Goal: Information Seeking & Learning: Learn about a topic

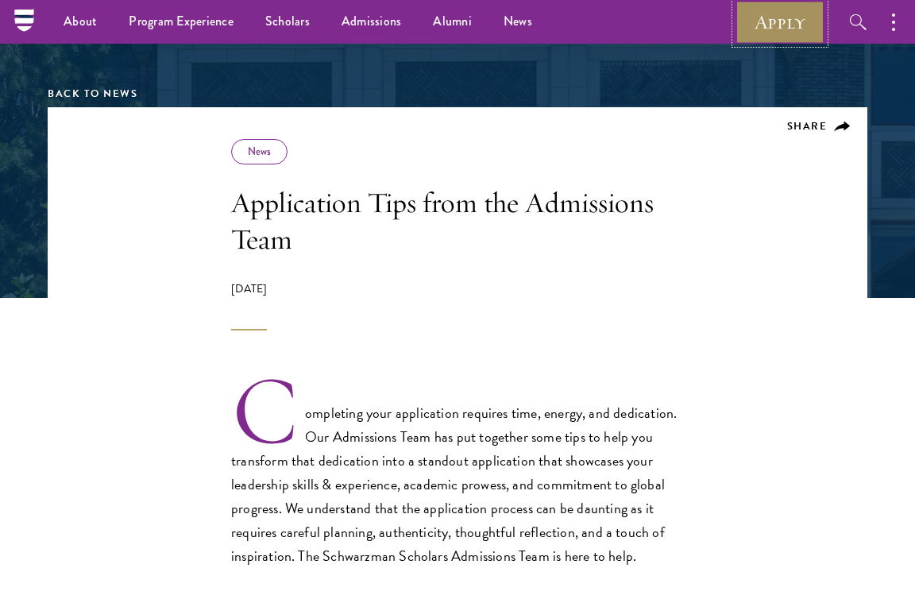
click at [794, 21] on link "Apply" at bounding box center [779, 22] width 89 height 44
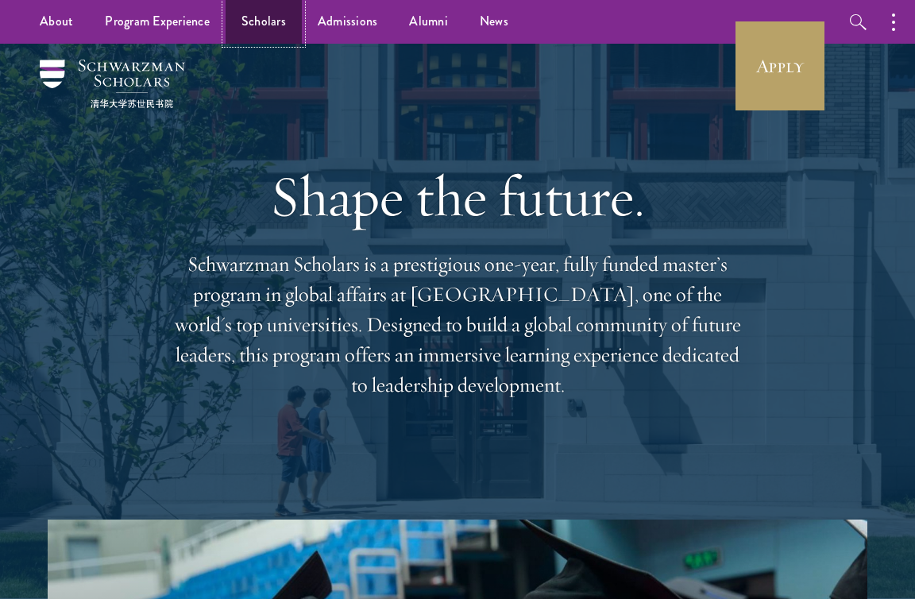
click at [245, 25] on link "Scholars" at bounding box center [263, 22] width 76 height 44
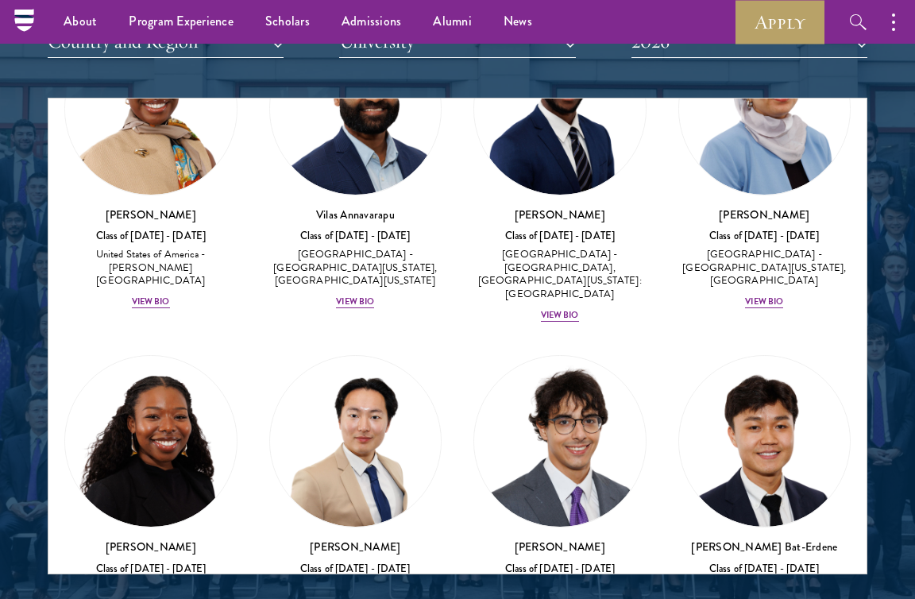
scroll to position [2287, 0]
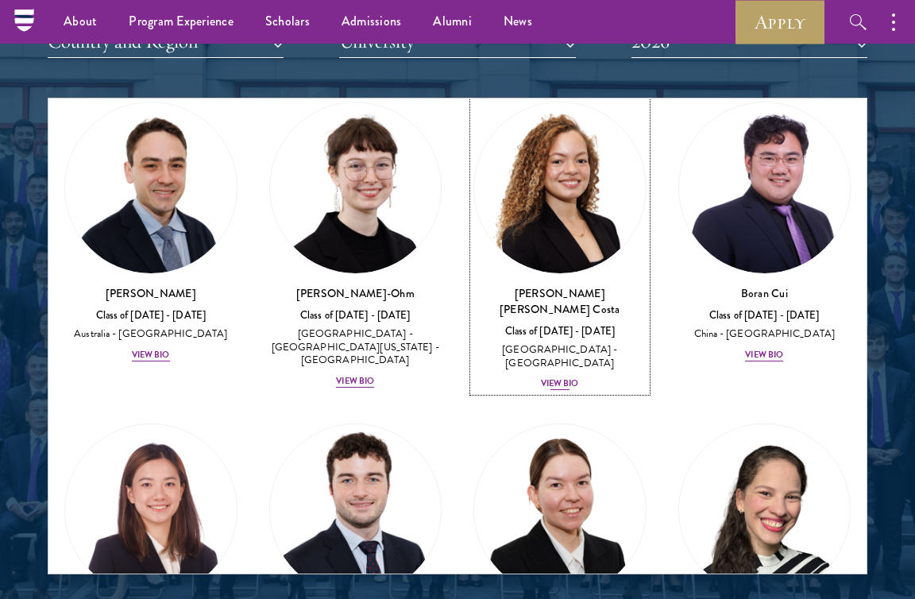
click at [556, 377] on div "View Bio" at bounding box center [560, 383] width 38 height 13
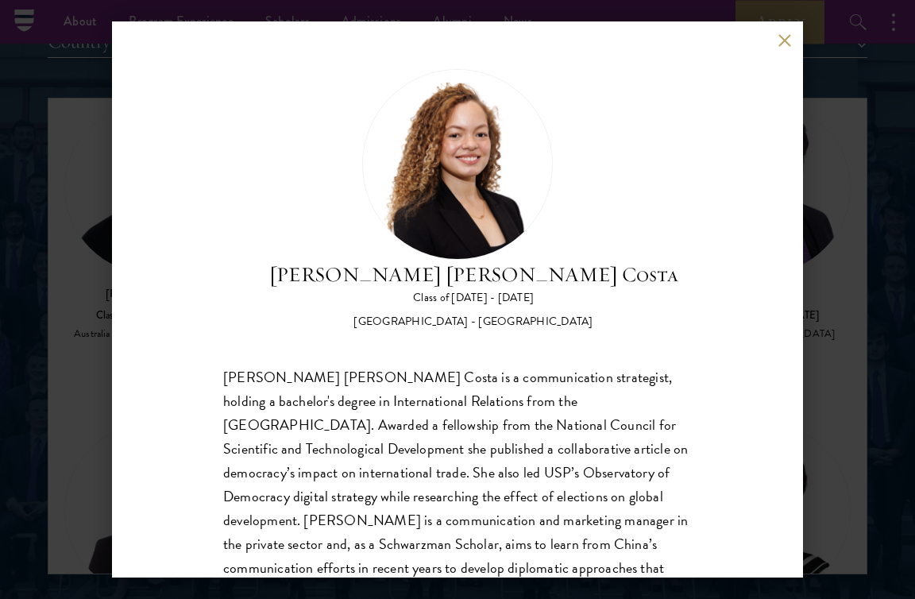
click at [786, 37] on button at bounding box center [783, 39] width 13 height 13
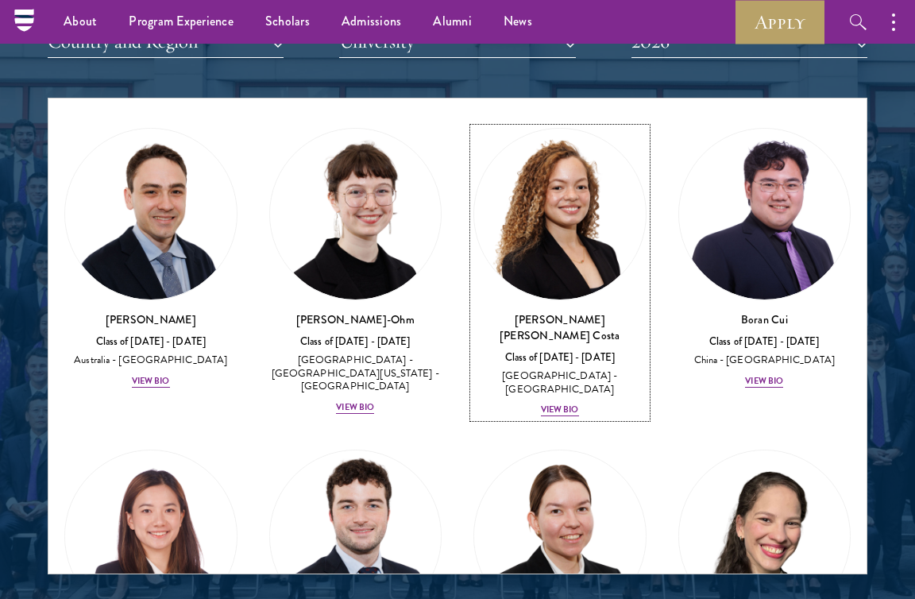
scroll to position [2775, 0]
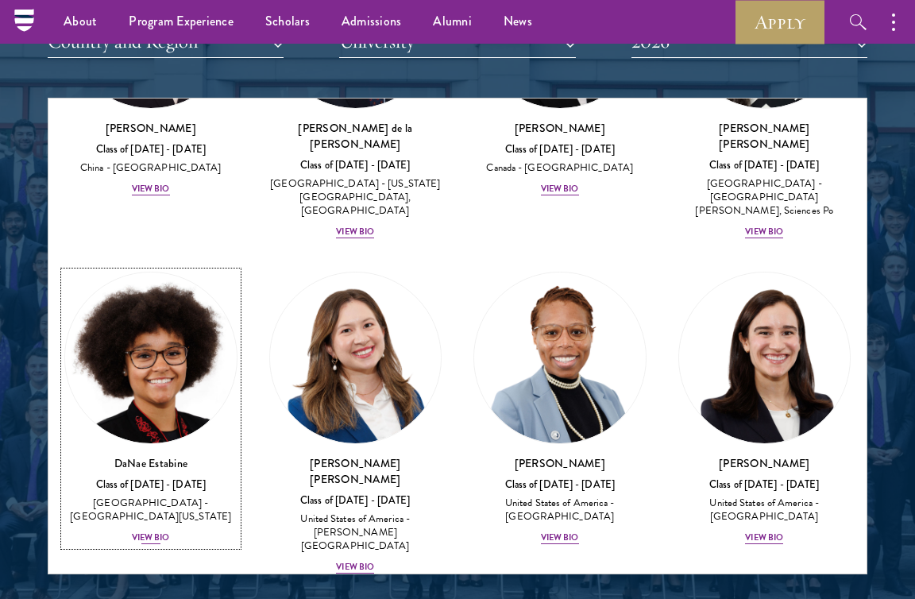
click at [152, 364] on img at bounding box center [151, 358] width 172 height 172
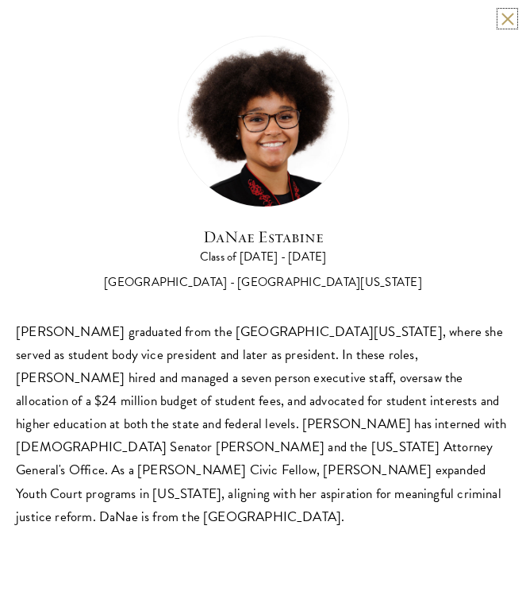
scroll to position [1827, 0]
click at [504, 21] on button at bounding box center [507, 18] width 13 height 13
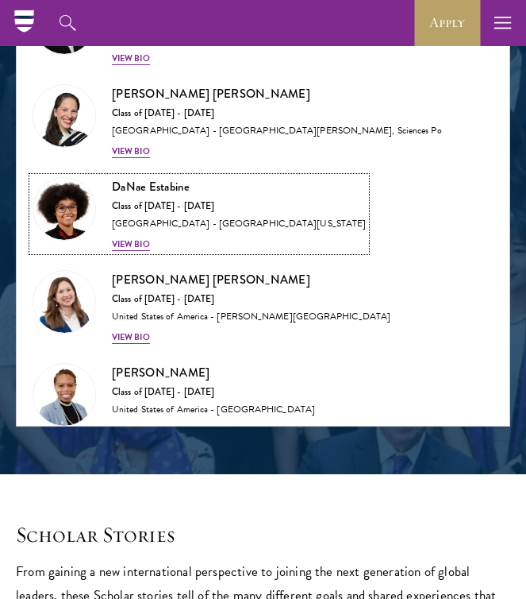
scroll to position [3690, 0]
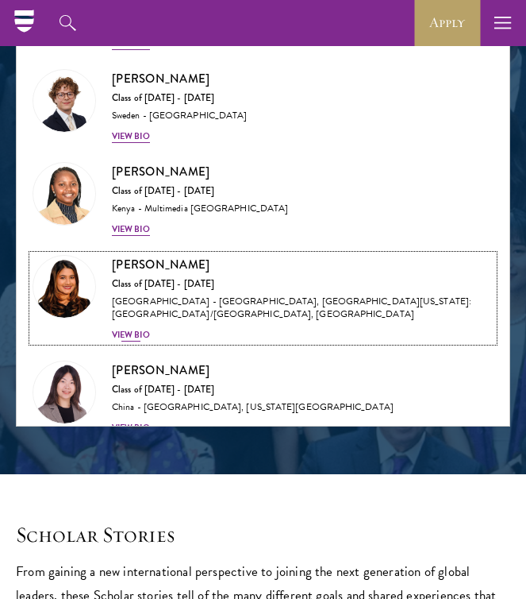
click at [146, 329] on div "View Bio" at bounding box center [131, 335] width 38 height 13
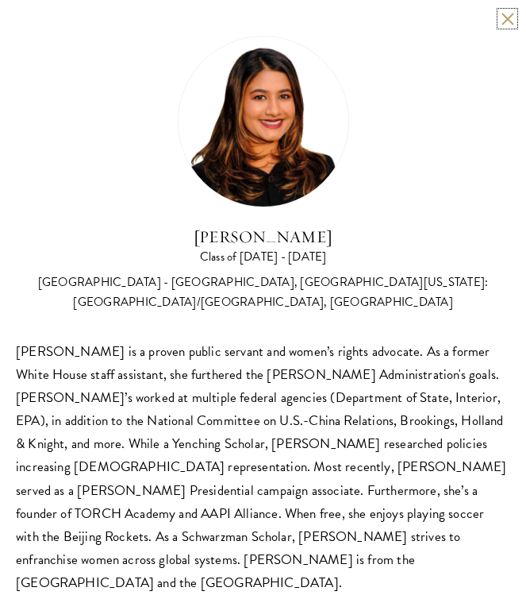
scroll to position [1915, 0]
click at [507, 13] on button at bounding box center [507, 18] width 13 height 13
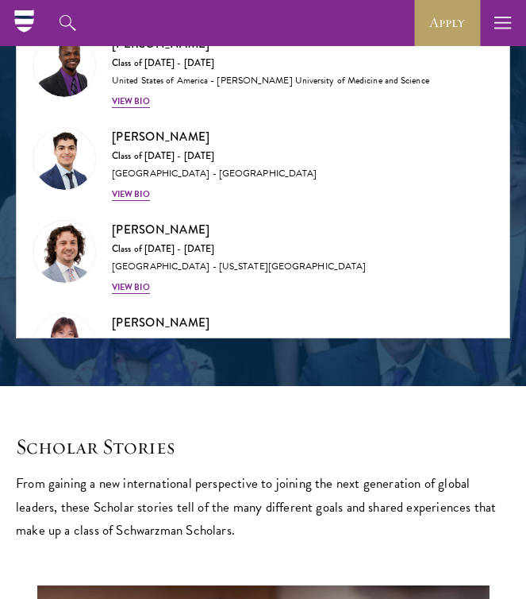
scroll to position [1803, 0]
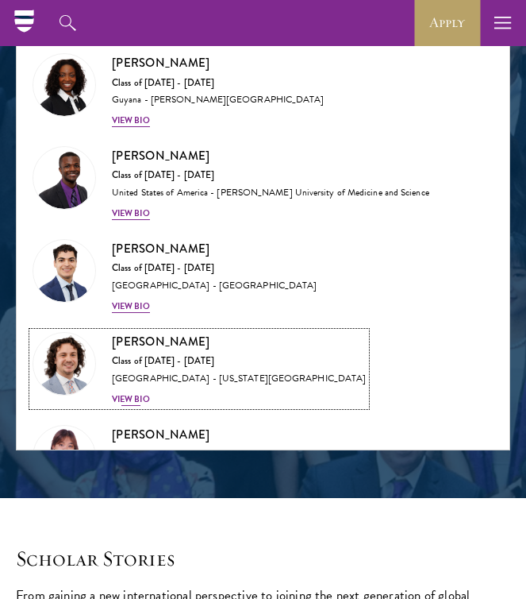
click at [135, 372] on div "United States of America - Arizona State University" at bounding box center [239, 378] width 254 height 13
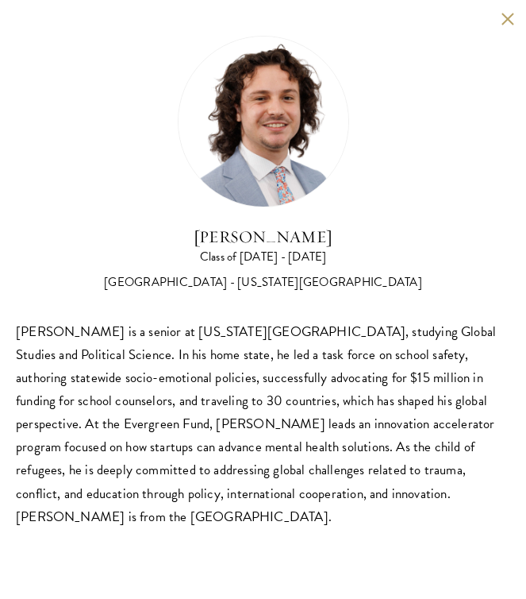
click at [512, 28] on div "Jordan Harb Class of 2025 - 2026 United States of America - Arizona State Unive…" at bounding box center [263, 282] width 526 height 564
click at [512, 19] on button at bounding box center [507, 18] width 13 height 13
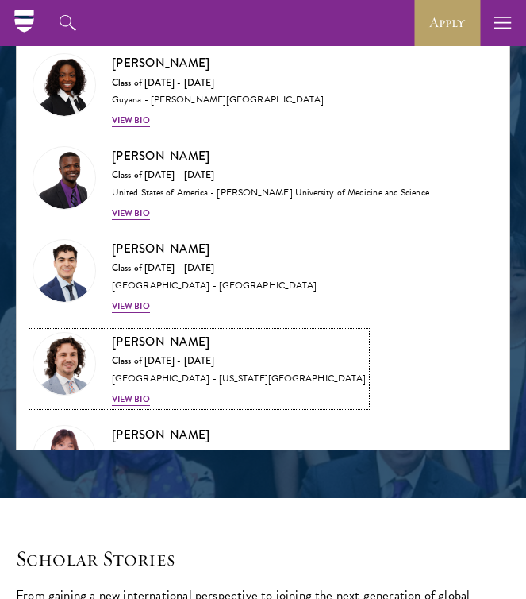
scroll to position [4508, 0]
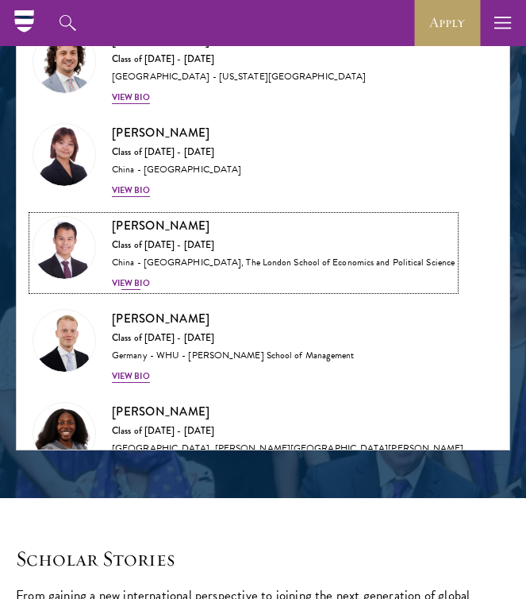
click at [141, 277] on div "View Bio" at bounding box center [131, 283] width 38 height 13
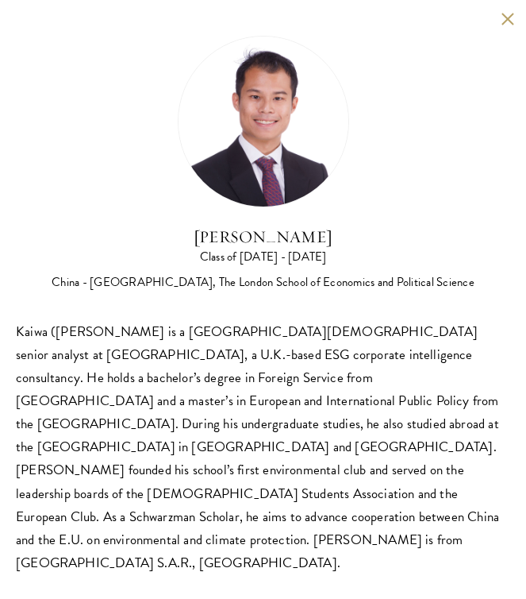
click at [505, 17] on button at bounding box center [507, 18] width 13 height 13
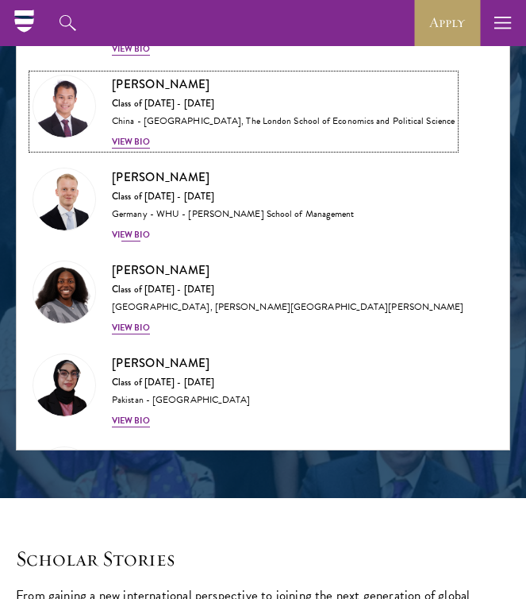
scroll to position [4823, 0]
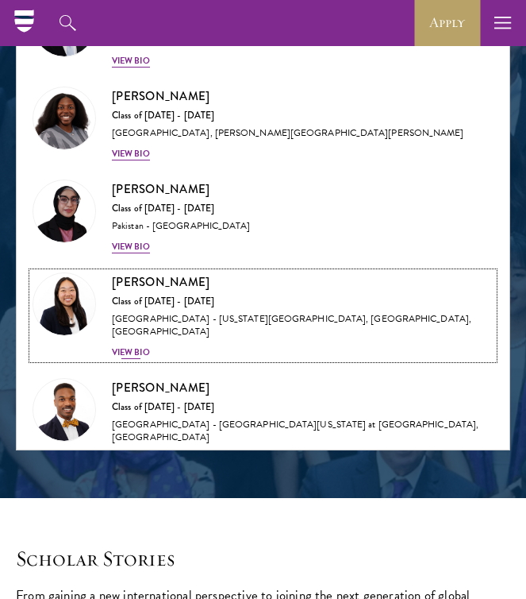
click at [126, 303] on div "Galen Jiang Class of 2025 - 2026 United States of America - California State Un…" at bounding box center [303, 315] width 382 height 87
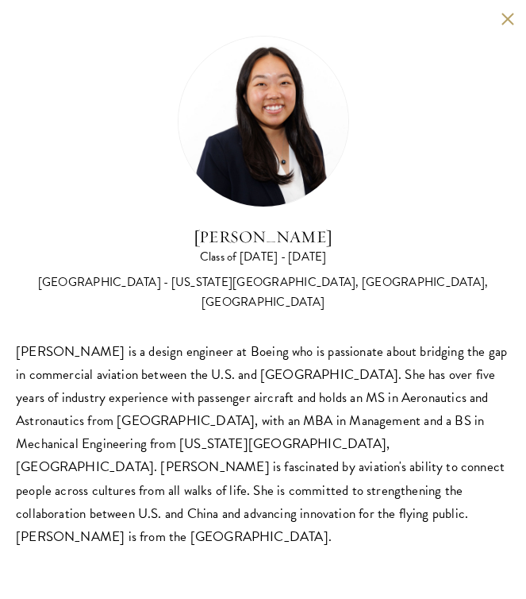
click at [515, 21] on div "Galen Jiang Class of 2025 - 2026 United States of America - California State Un…" at bounding box center [263, 292] width 526 height 584
click at [505, 21] on button at bounding box center [507, 18] width 13 height 13
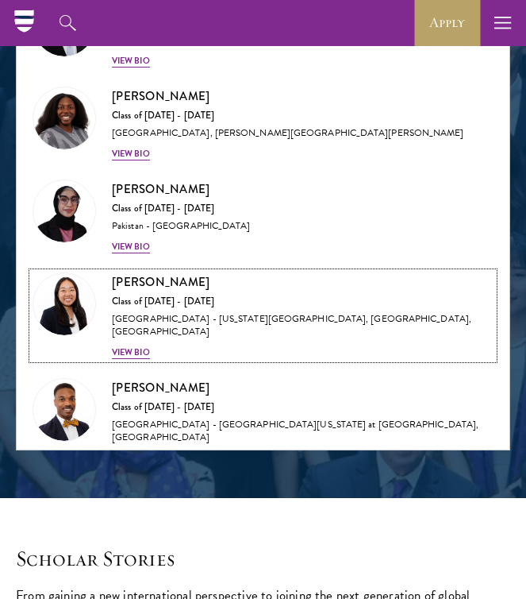
scroll to position [5209, 0]
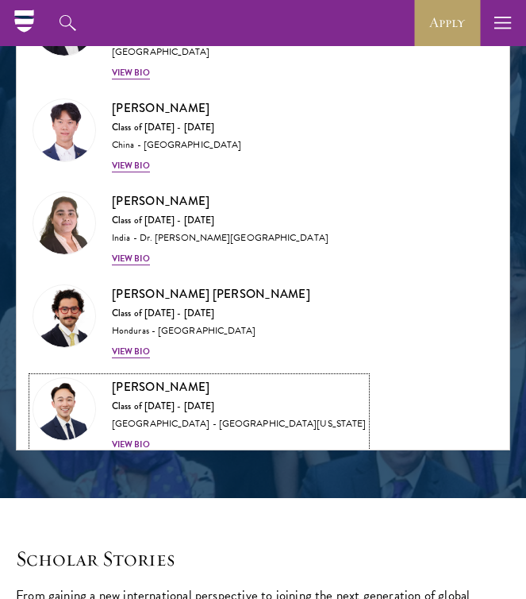
click at [145, 400] on div "Class of 2025 - 2026" at bounding box center [239, 406] width 254 height 13
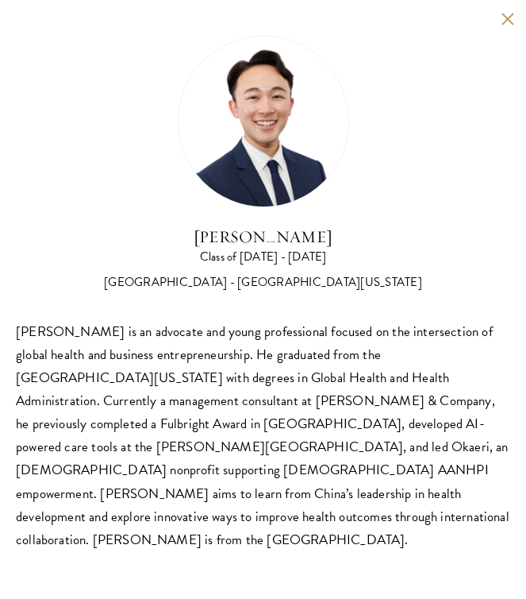
click at [509, 17] on button at bounding box center [507, 18] width 13 height 13
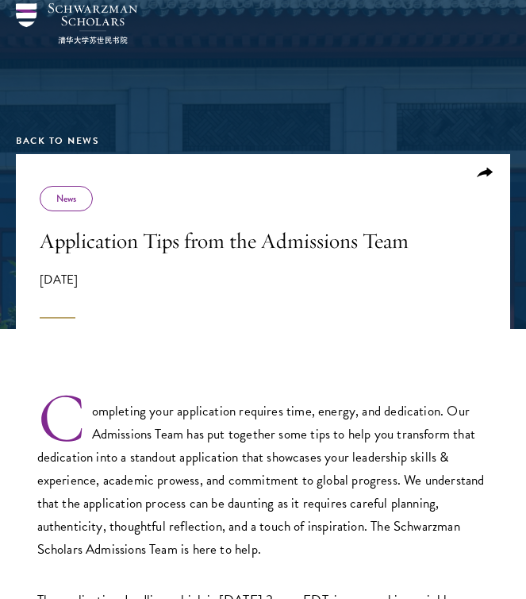
scroll to position [56, 0]
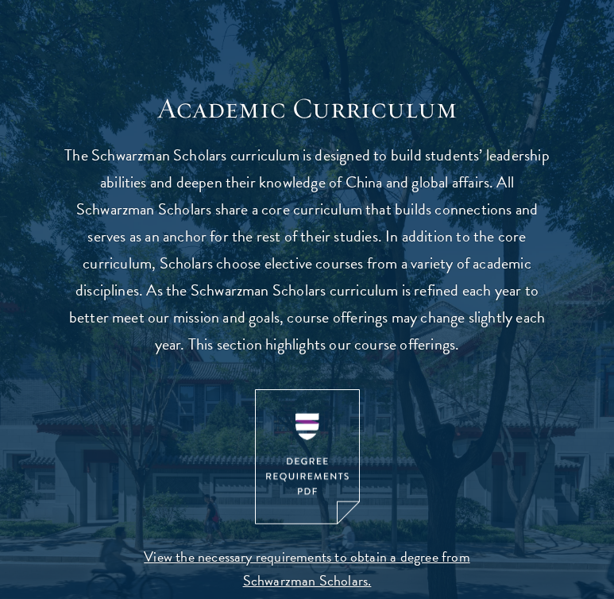
scroll to position [1376, 0]
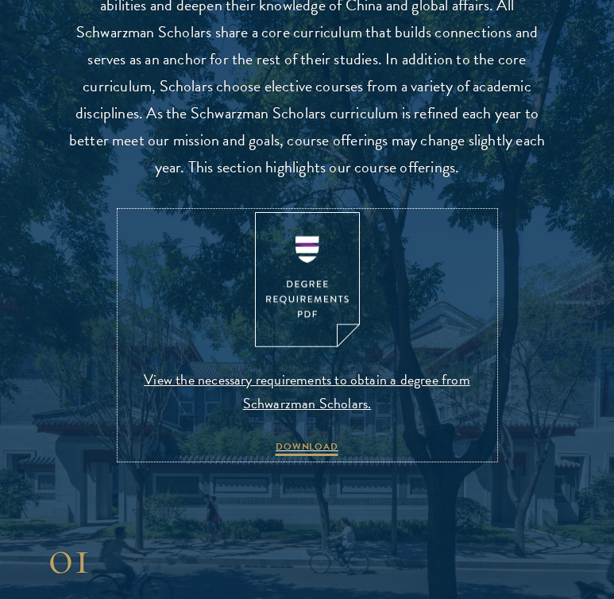
click at [299, 307] on img at bounding box center [307, 280] width 105 height 136
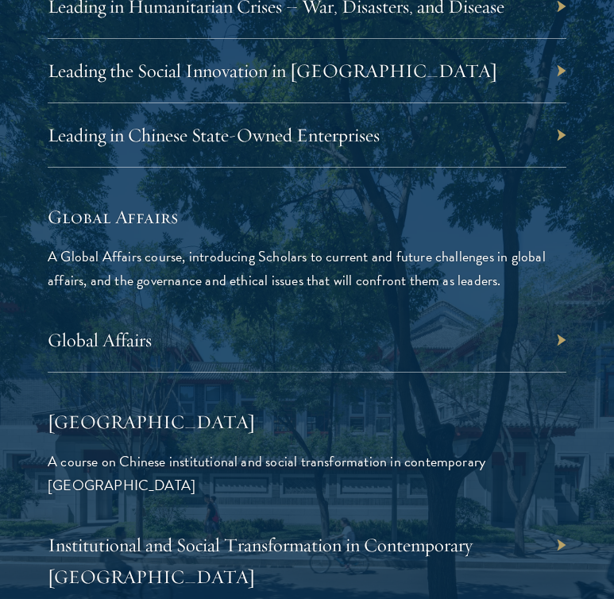
scroll to position [3891, 0]
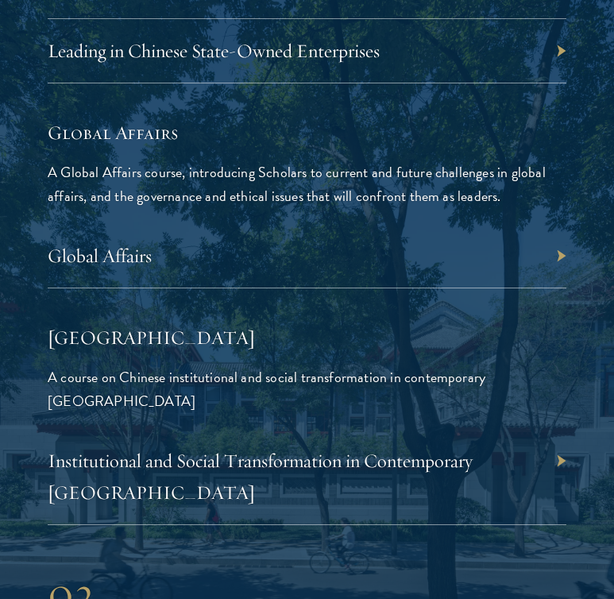
click at [558, 224] on div "Global Affairs" at bounding box center [307, 256] width 518 height 64
click at [99, 244] on link "Global Affairs" at bounding box center [108, 256] width 104 height 24
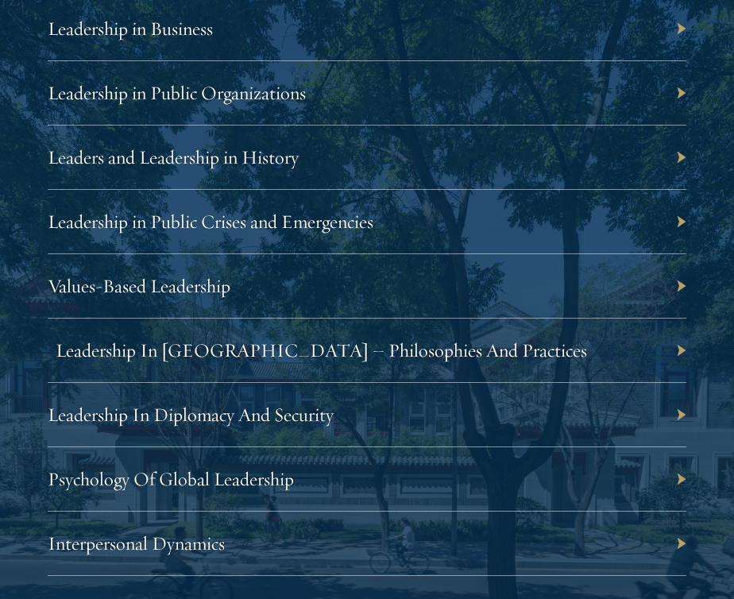
scroll to position [3073, 0]
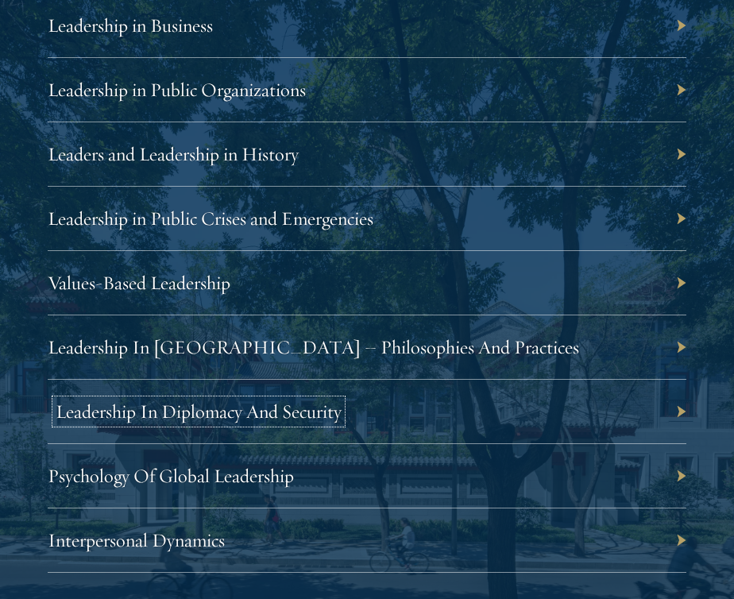
click at [325, 406] on link "Leadership In Diplomacy And Security" at bounding box center [199, 411] width 286 height 24
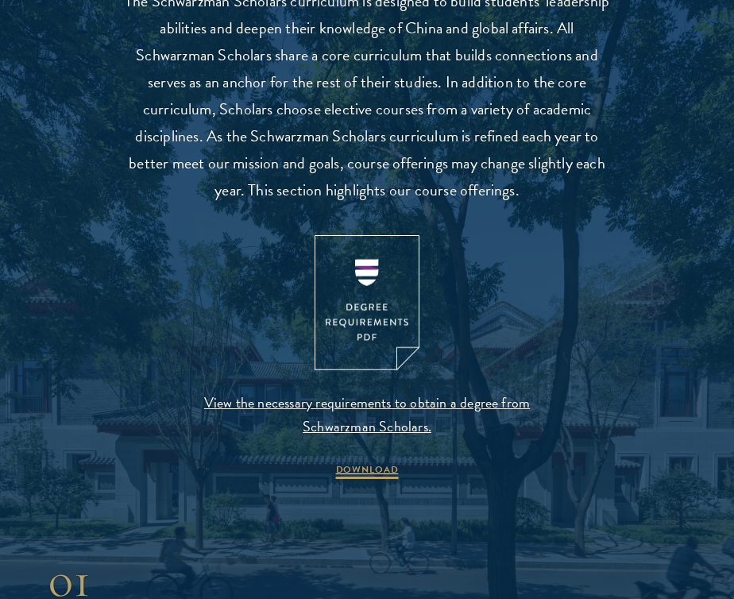
scroll to position [1425, 0]
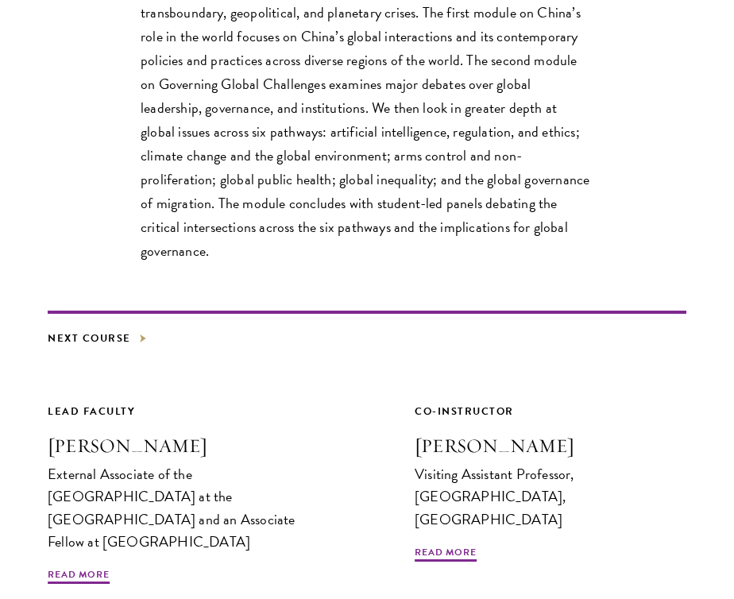
scroll to position [662, 0]
